Goal: Task Accomplishment & Management: Use online tool/utility

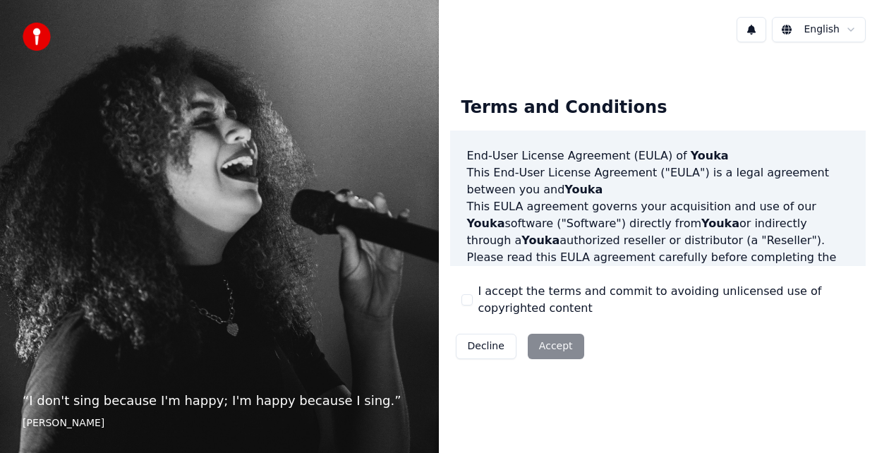
click at [550, 340] on div "Decline Accept" at bounding box center [520, 346] width 140 height 37
click at [571, 360] on div "Decline Accept" at bounding box center [520, 346] width 140 height 37
click at [562, 346] on div "Decline Accept" at bounding box center [520, 346] width 140 height 37
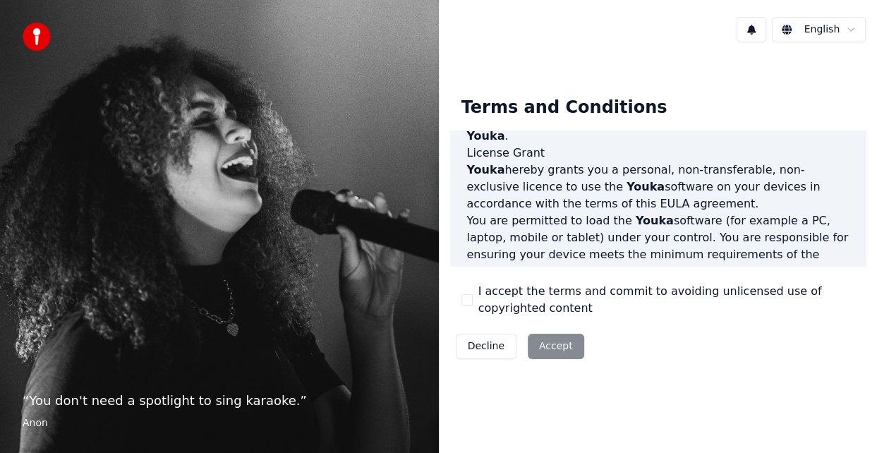
click at [463, 293] on div "I accept the terms and commit to avoiding unlicensed use of copyrighted content" at bounding box center [658, 300] width 394 height 34
click at [459, 304] on div "Terms and Conditions End-User License Agreement (EULA) of Youka This End-User L…" at bounding box center [658, 225] width 416 height 280
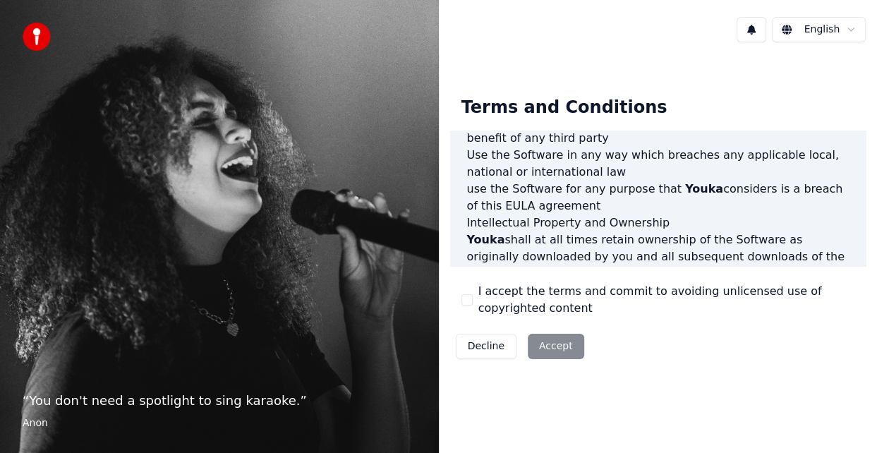
scroll to position [1048, 0]
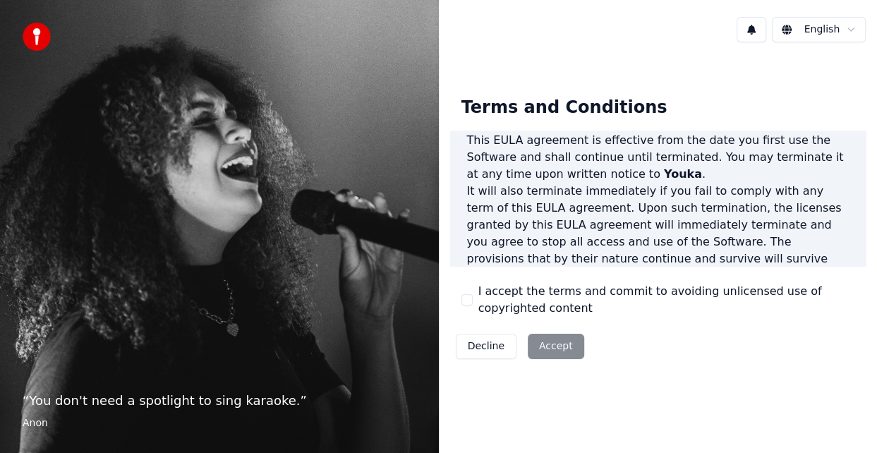
click at [544, 340] on div "Decline Accept" at bounding box center [520, 346] width 140 height 37
click at [463, 293] on div "I accept the terms and commit to avoiding unlicensed use of copyrighted content" at bounding box center [658, 300] width 394 height 34
click at [466, 300] on button "I accept the terms and commit to avoiding unlicensed use of copyrighted content" at bounding box center [466, 299] width 11 height 11
click at [553, 344] on button "Accept" at bounding box center [556, 346] width 56 height 25
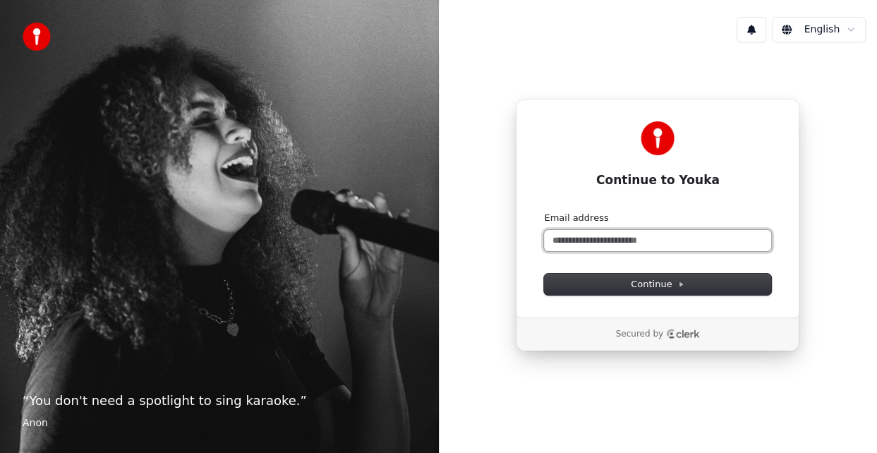
click at [643, 239] on input "Email address" at bounding box center [657, 240] width 227 height 21
click at [676, 271] on form "**********" at bounding box center [657, 253] width 227 height 83
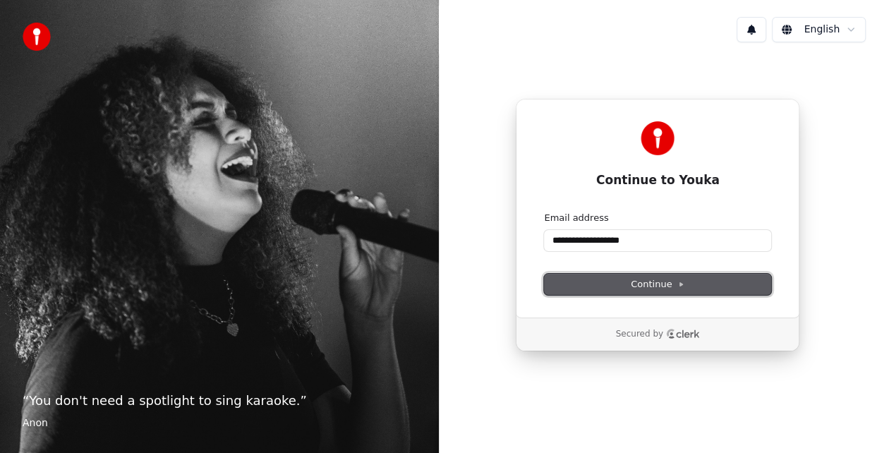
click at [676, 279] on span "Continue" at bounding box center [658, 284] width 54 height 13
type input "**********"
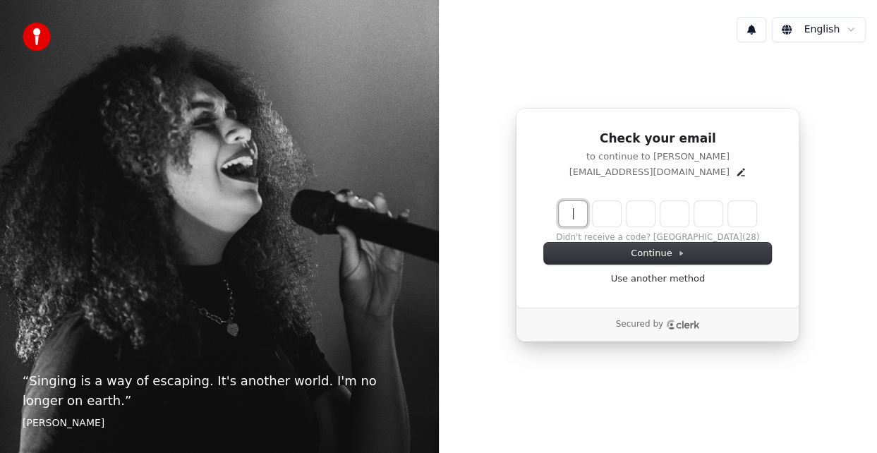
click at [582, 205] on input "Enter verification code" at bounding box center [672, 213] width 226 height 25
click at [567, 213] on input "Enter verification code" at bounding box center [672, 213] width 226 height 25
type input "******"
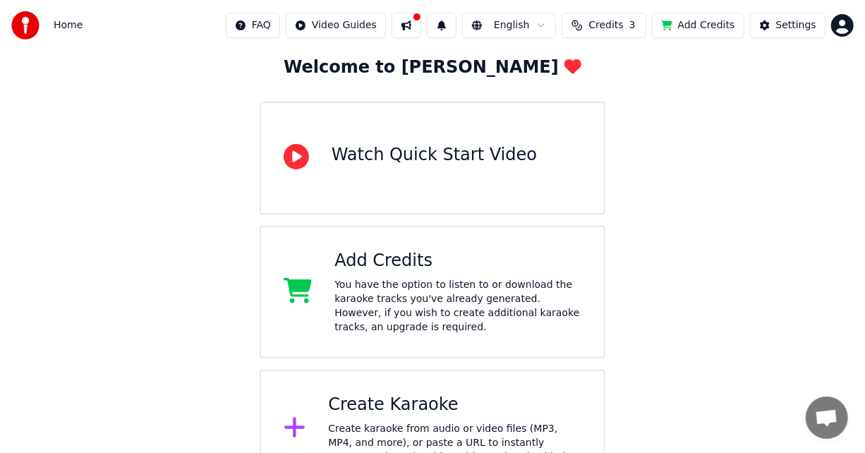
scroll to position [99, 0]
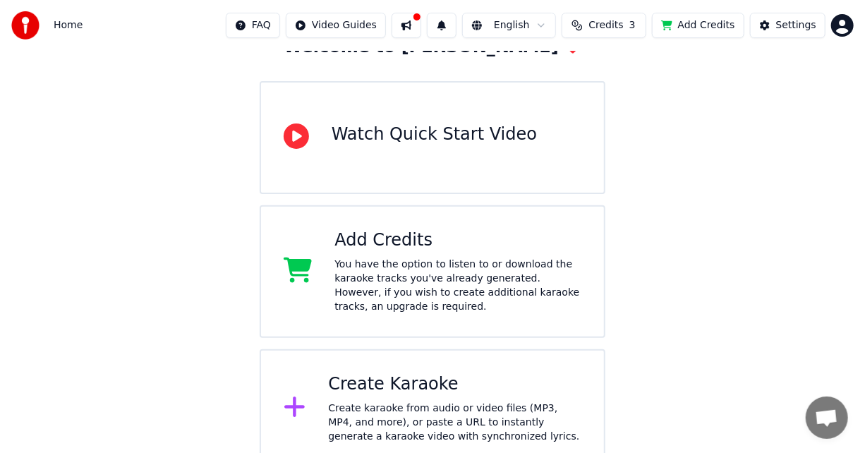
click at [380, 402] on div "Create karaoke from audio or video files (MP3, MP4, and more), or paste a URL t…" at bounding box center [454, 422] width 253 height 42
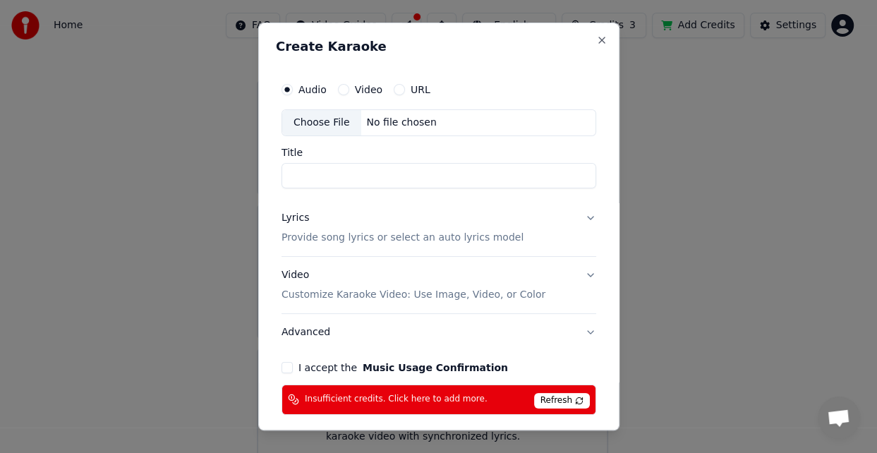
click at [560, 397] on span "Refresh" at bounding box center [561, 401] width 56 height 16
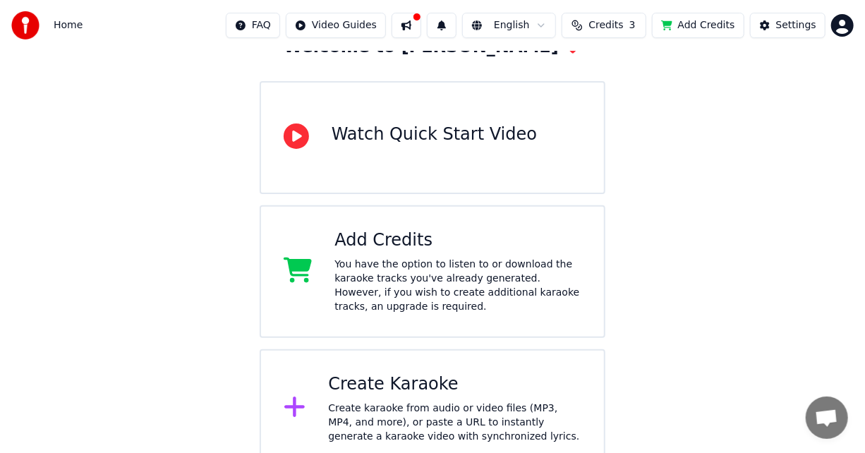
click at [848, 20] on html "Home FAQ Video Guides English Credits 3 Add Credits Settings Welcome to Youka W…" at bounding box center [432, 184] width 865 height 567
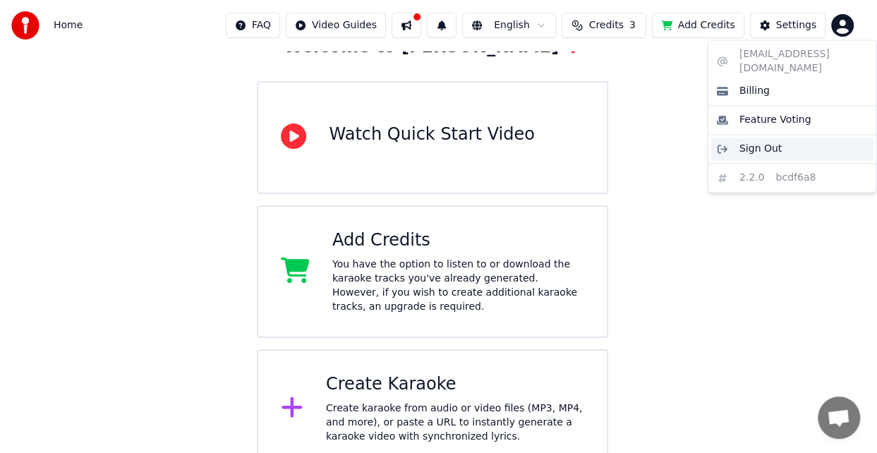
click at [757, 142] on span "Sign Out" at bounding box center [760, 149] width 42 height 14
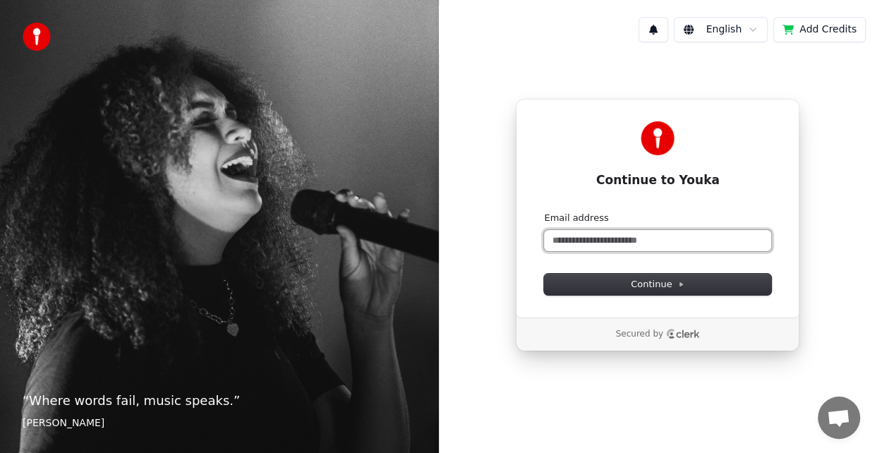
click at [642, 233] on input "Email address" at bounding box center [657, 240] width 227 height 21
click at [633, 246] on input "Email address" at bounding box center [657, 240] width 227 height 21
click at [628, 238] on input "Email address" at bounding box center [657, 240] width 227 height 21
click at [604, 240] on input "Email address" at bounding box center [657, 240] width 227 height 21
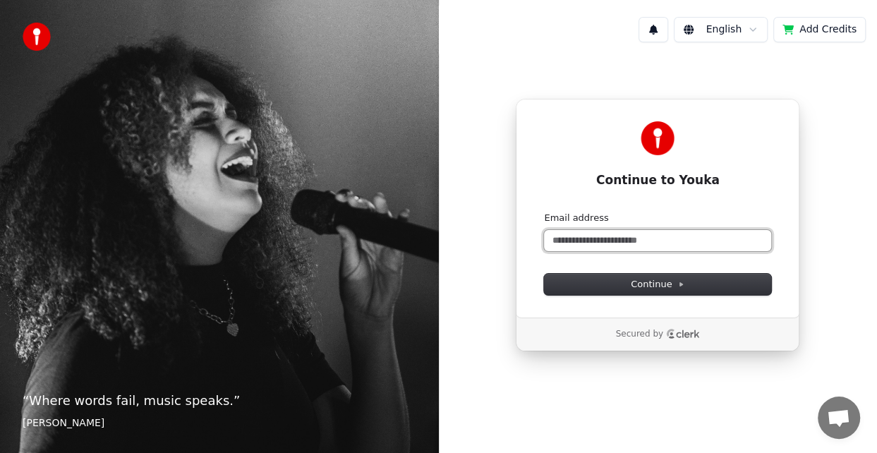
click at [633, 236] on input "Email address" at bounding box center [657, 240] width 227 height 21
click at [613, 233] on input "Email address" at bounding box center [657, 240] width 227 height 21
